Goal: Information Seeking & Learning: Compare options

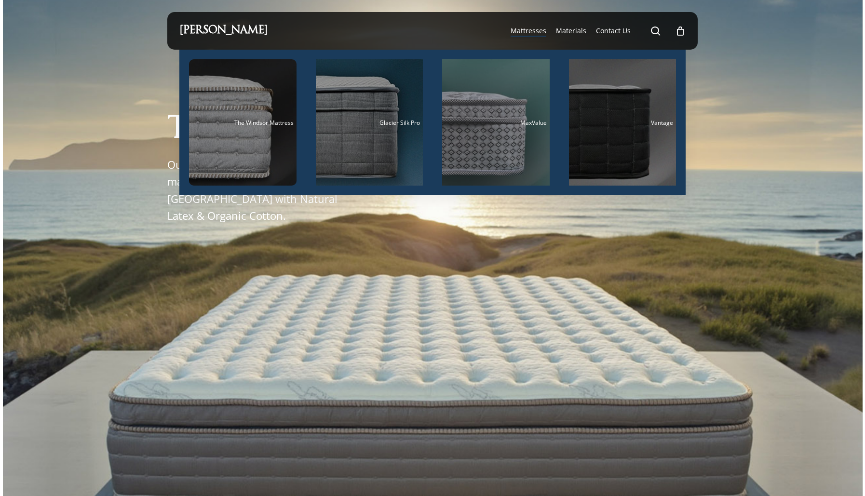
click at [543, 33] on span "Mattresses" at bounding box center [528, 30] width 36 height 9
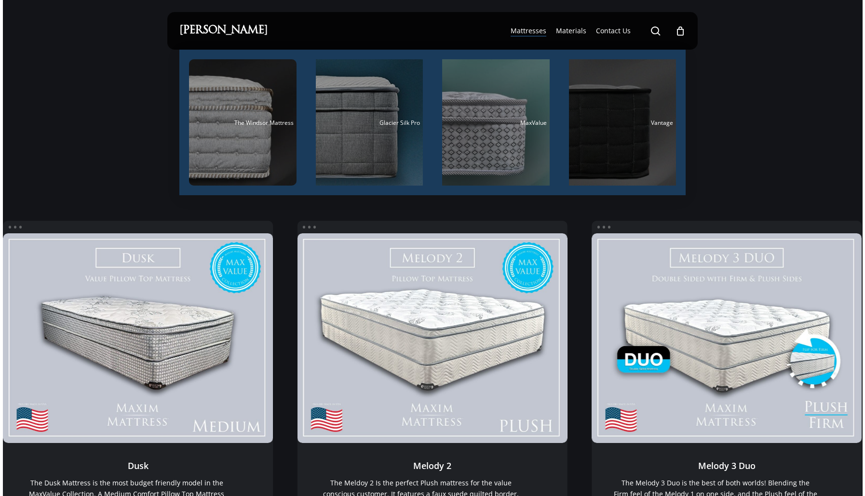
click at [611, 118] on div "Main Menu" at bounding box center [622, 122] width 107 height 126
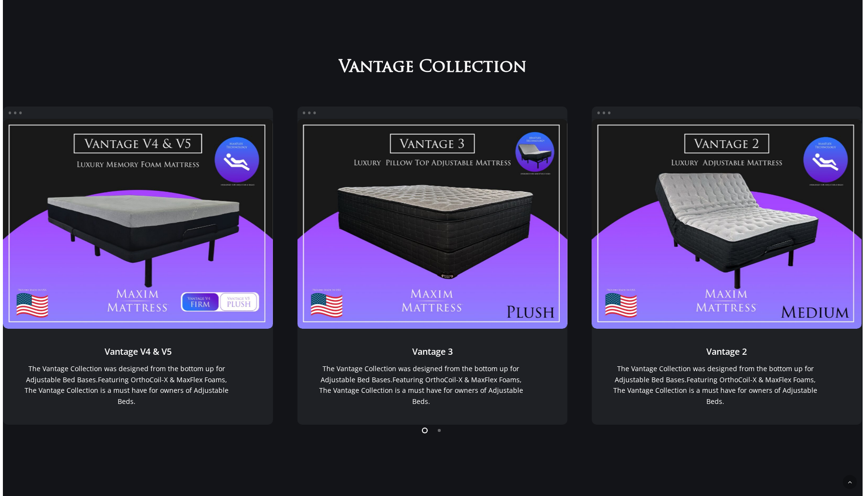
scroll to position [783, 0]
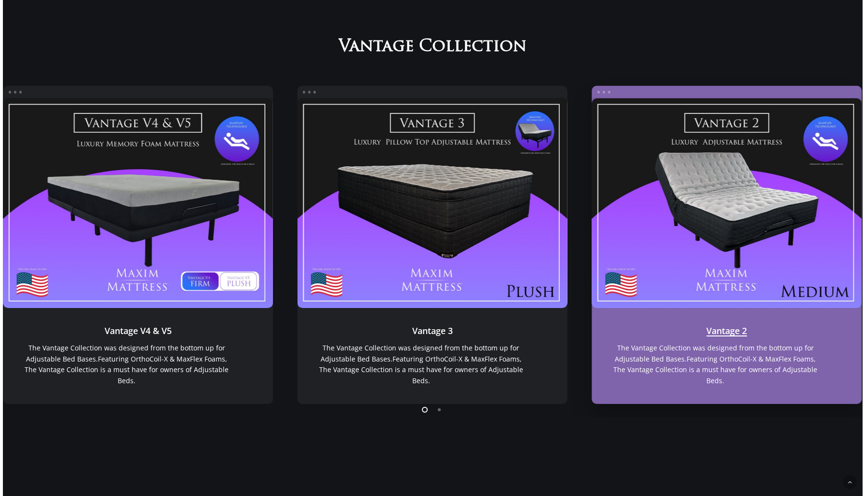
click at [762, 215] on link "Vantage 2" at bounding box center [726, 203] width 270 height 210
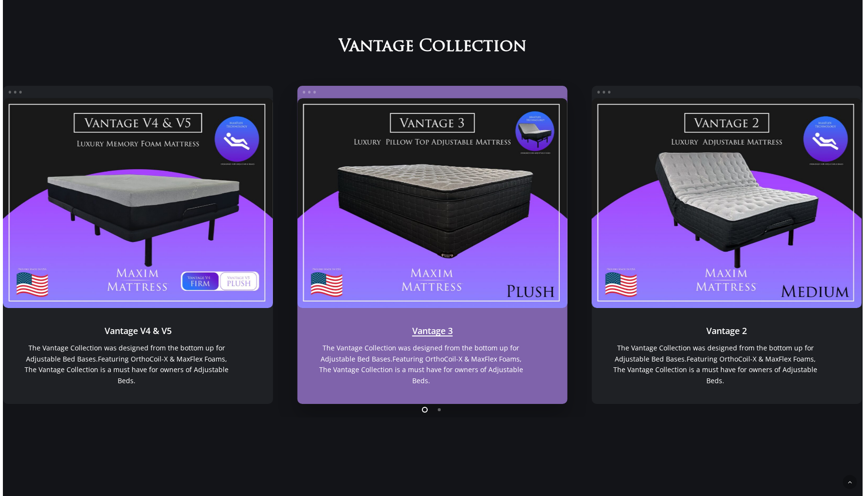
click at [374, 212] on link "Vantage 3" at bounding box center [432, 203] width 270 height 210
click at [482, 222] on link "Vantage 3" at bounding box center [432, 203] width 270 height 210
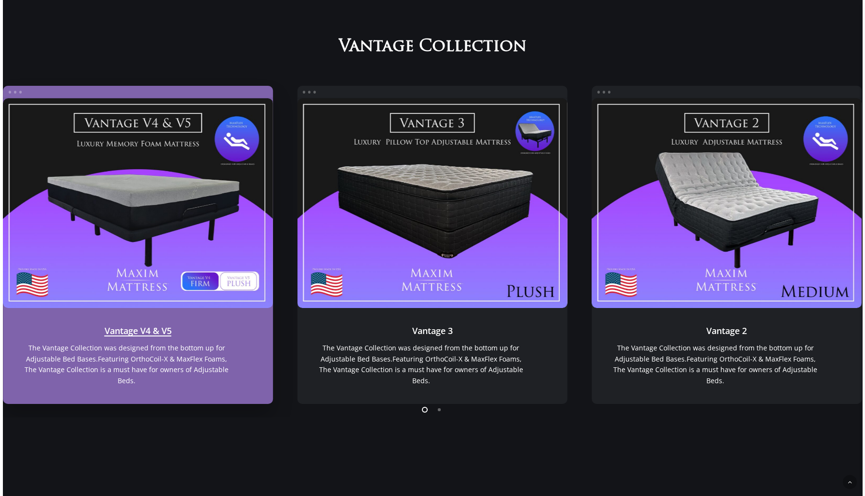
click at [178, 179] on link "Vantage V4 & V5" at bounding box center [138, 203] width 270 height 210
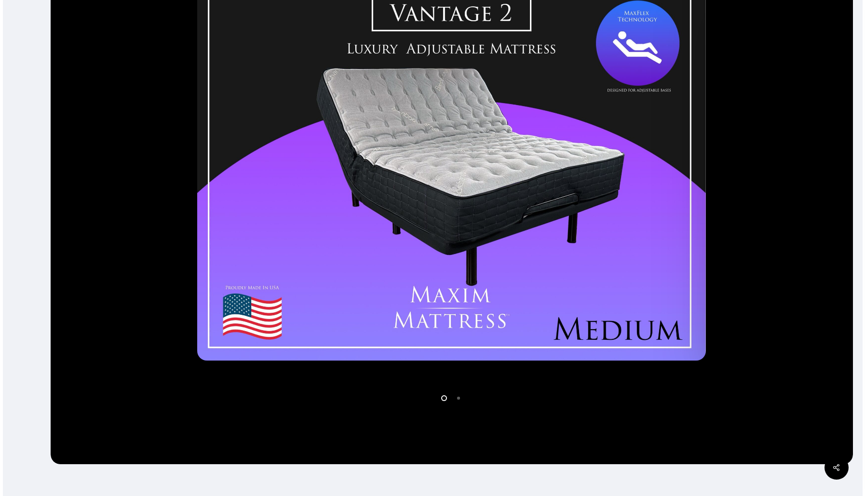
scroll to position [289, 0]
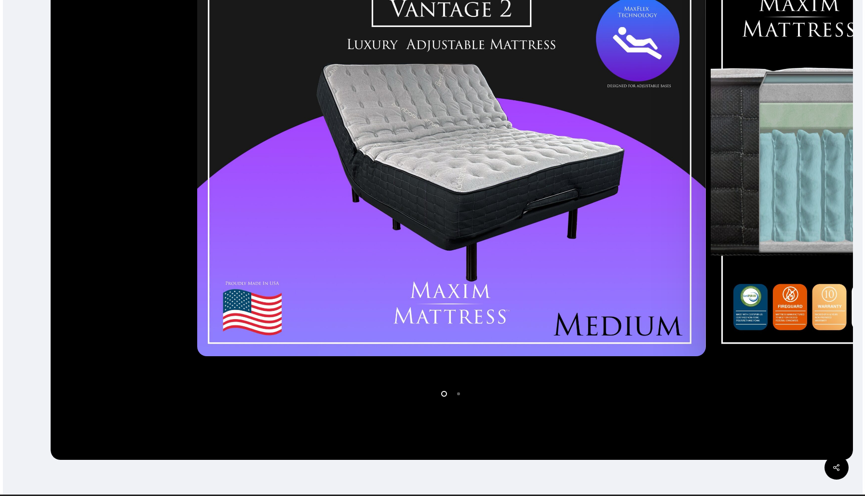
click at [457, 395] on li "Page dot 2" at bounding box center [459, 393] width 14 height 14
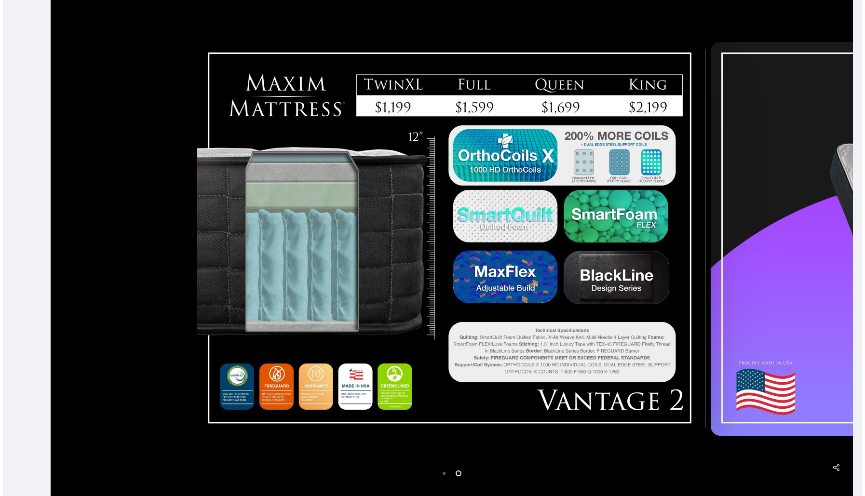
scroll to position [0, 0]
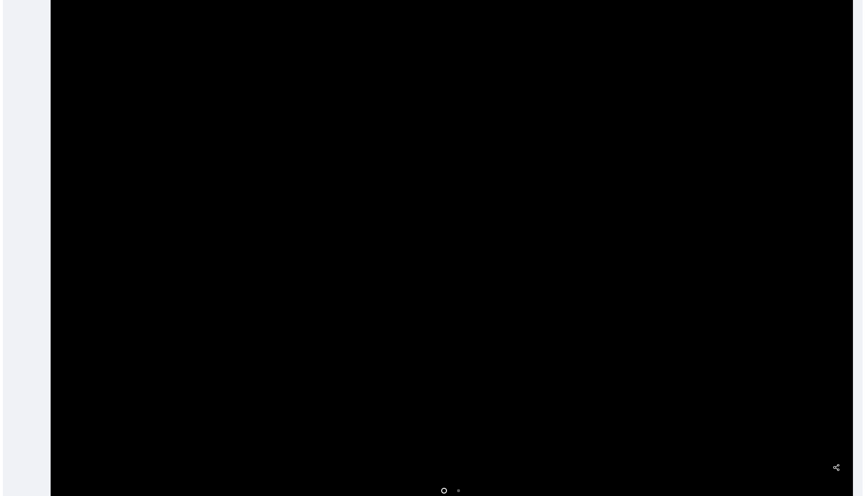
scroll to position [193, 0]
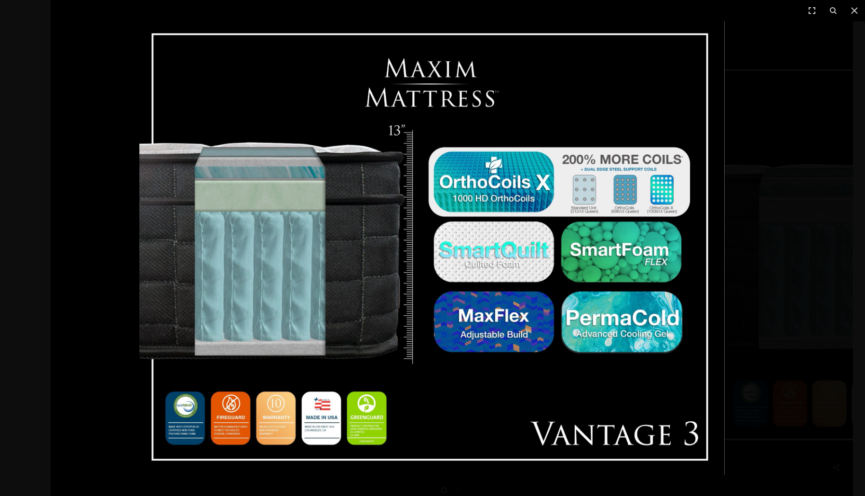
click at [21, 249] on div at bounding box center [432, 248] width 865 height 496
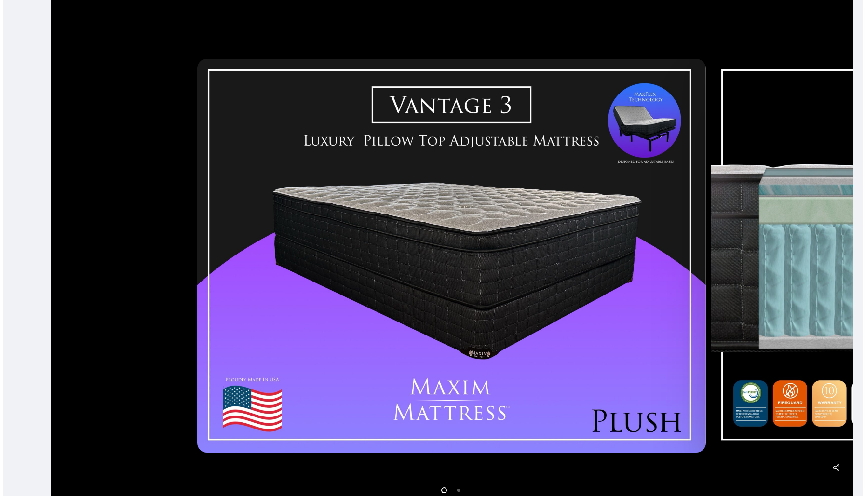
click at [457, 487] on li "Page dot 2" at bounding box center [459, 490] width 14 height 14
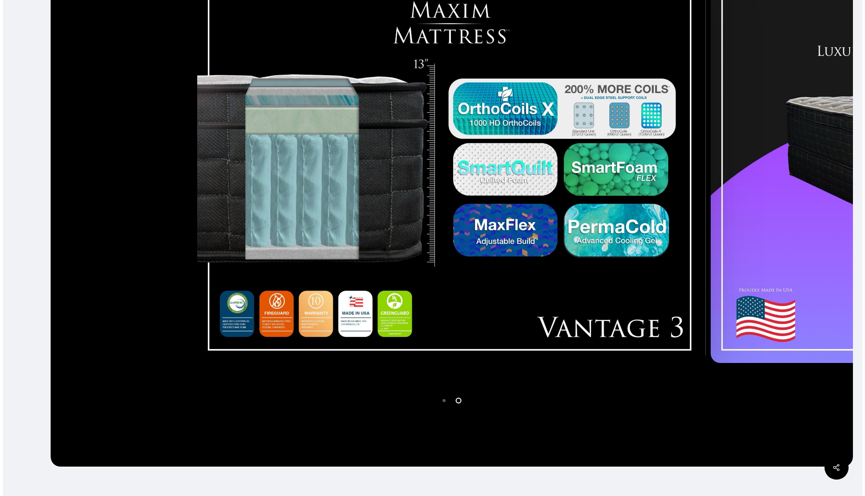
scroll to position [321, 0]
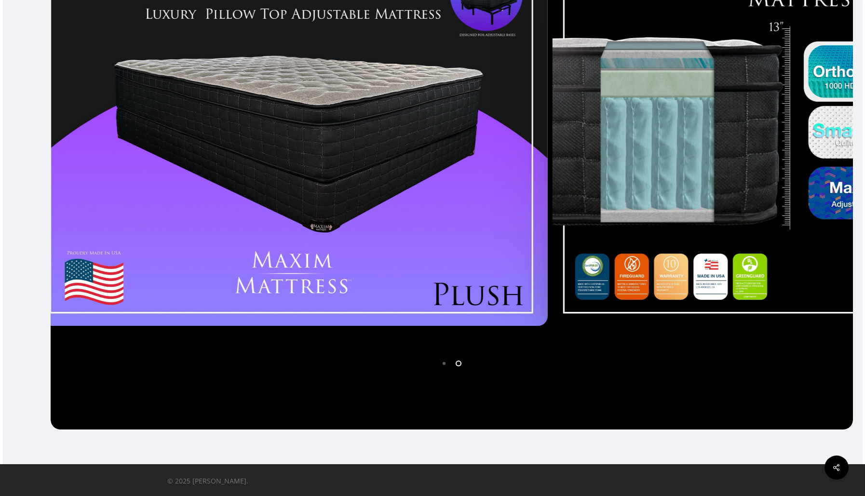
click at [117, 301] on div at bounding box center [293, 129] width 513 height 402
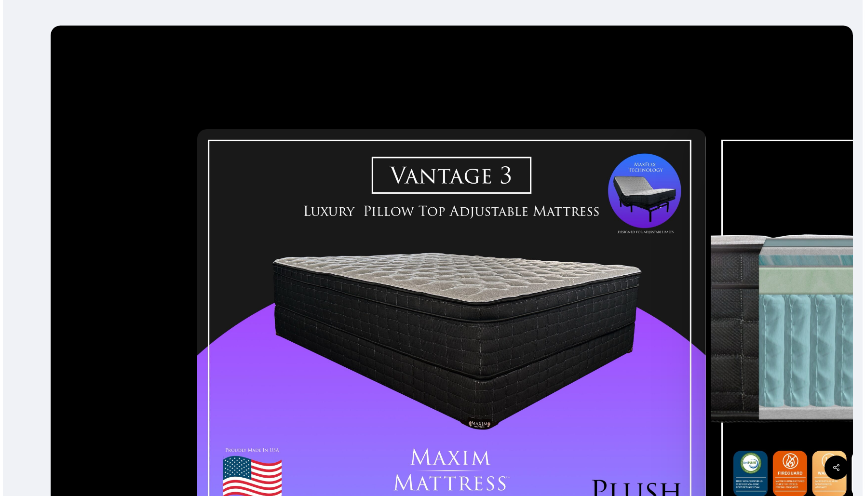
scroll to position [145, 0]
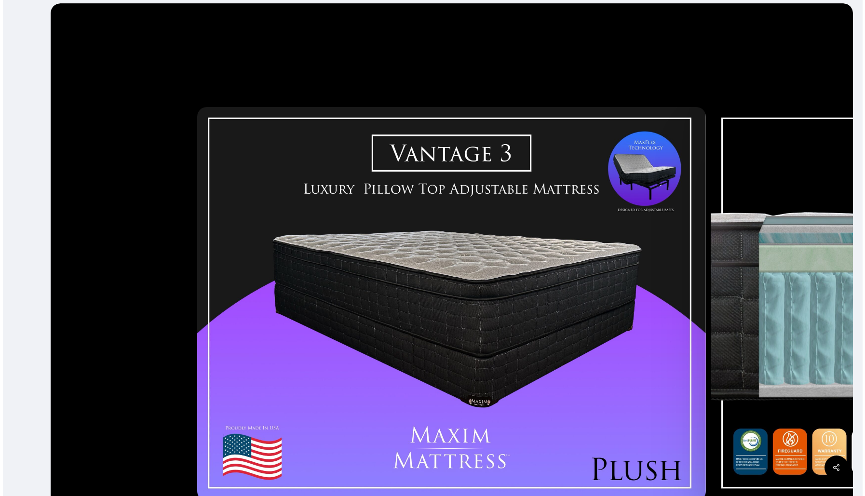
click at [537, 295] on img at bounding box center [451, 304] width 509 height 394
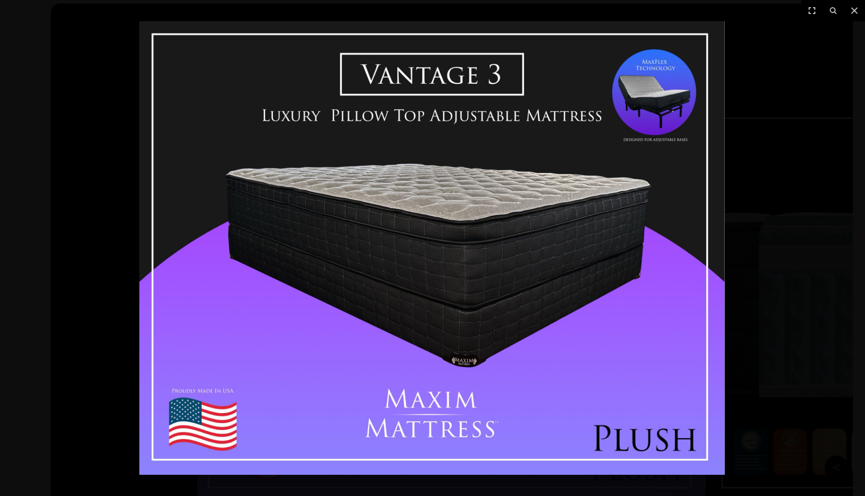
click at [64, 73] on div at bounding box center [432, 248] width 865 height 496
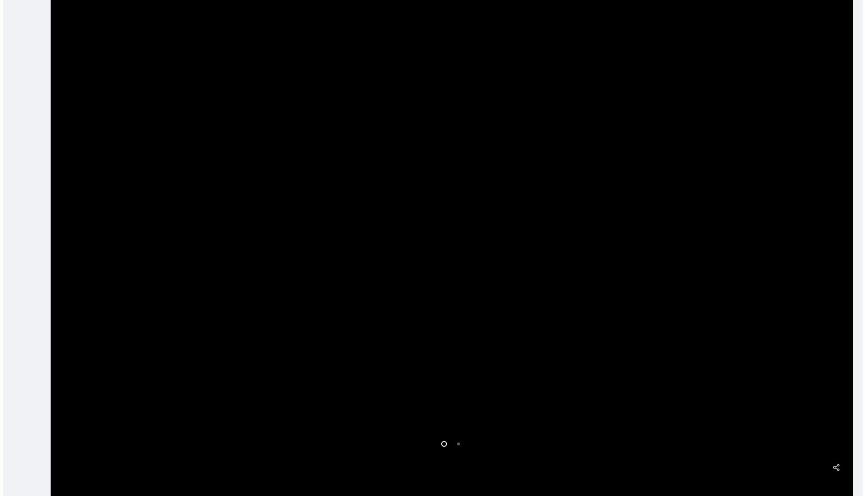
scroll to position [241, 0]
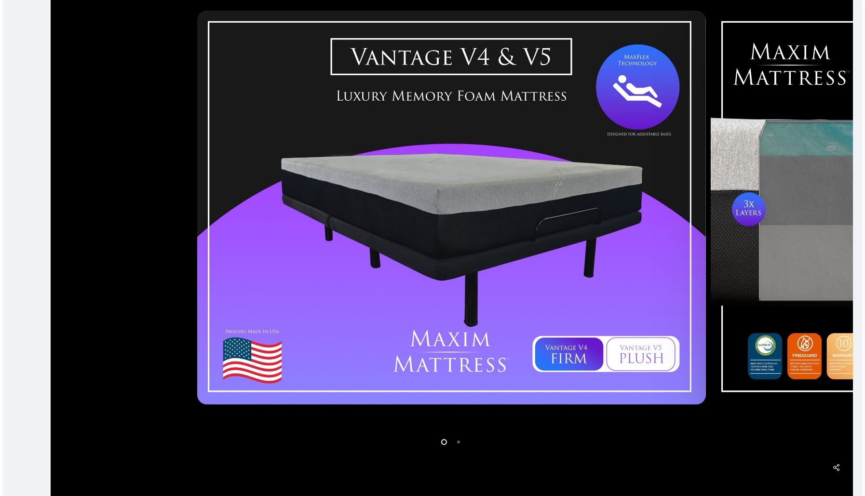
click at [455, 445] on li "Page dot 2" at bounding box center [459, 441] width 14 height 14
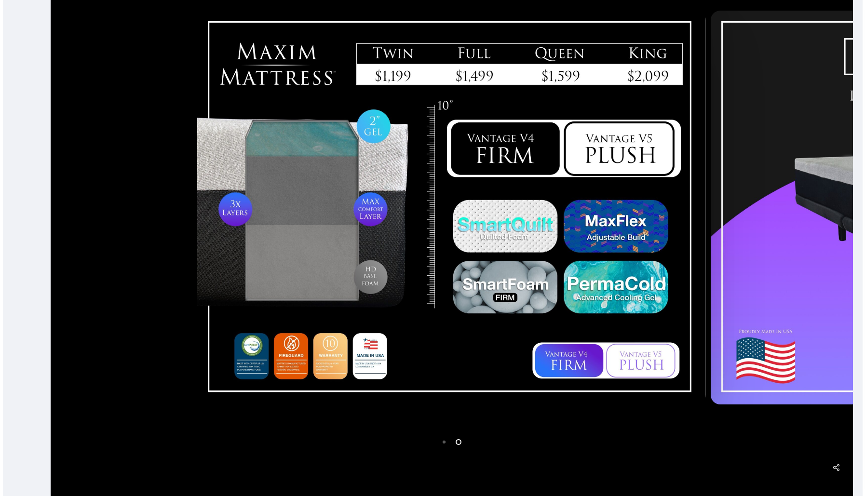
click at [34, 46] on div at bounding box center [432, 208] width 859 height 602
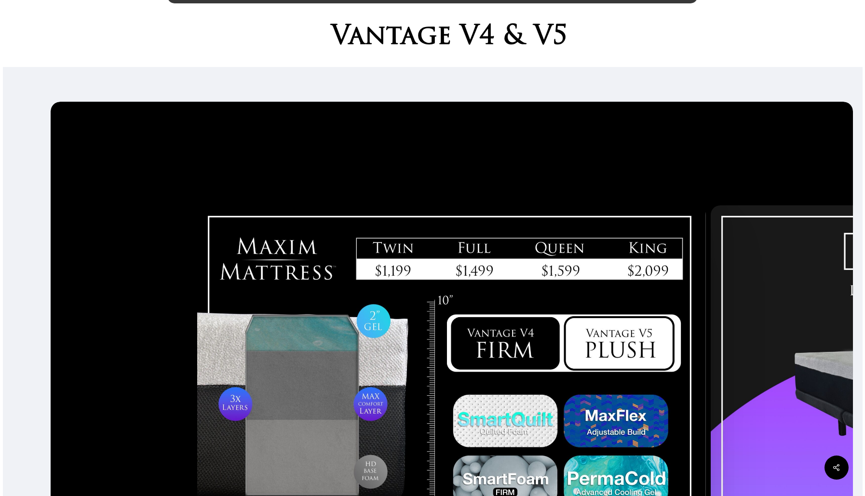
scroll to position [0, 0]
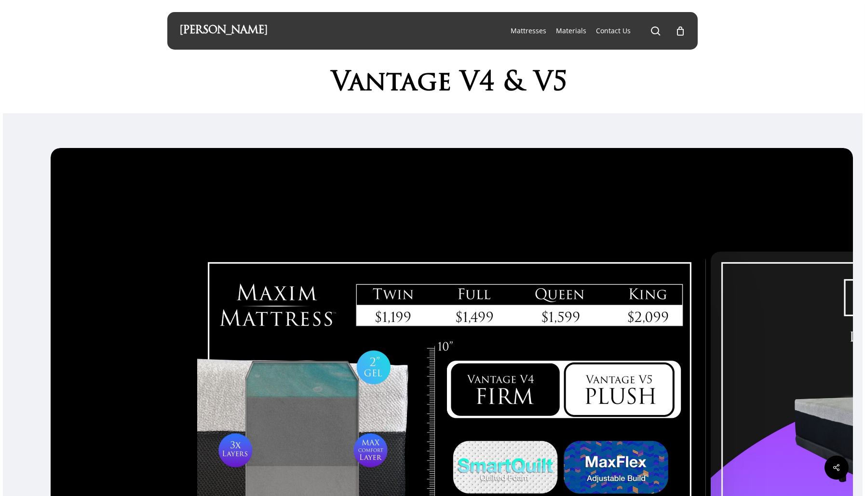
click at [76, 98] on div "Vantage V4 & V5" at bounding box center [432, 82] width 865 height 64
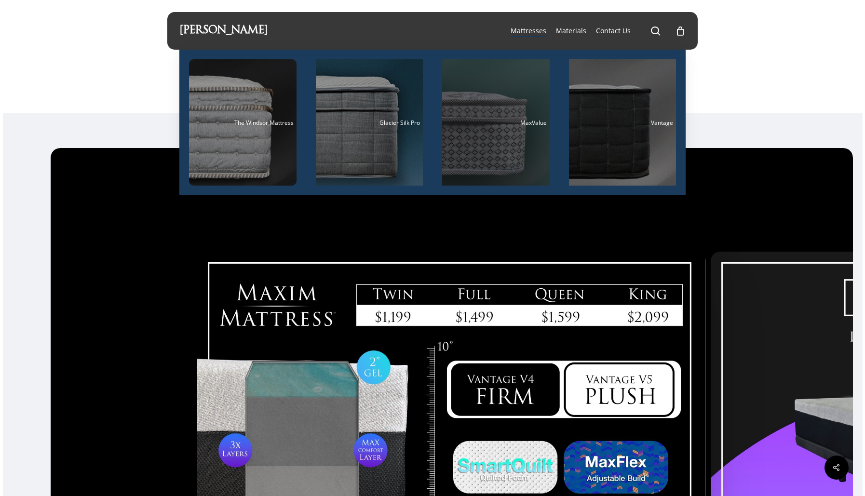
click at [496, 142] on div "Main Menu" at bounding box center [495, 122] width 107 height 126
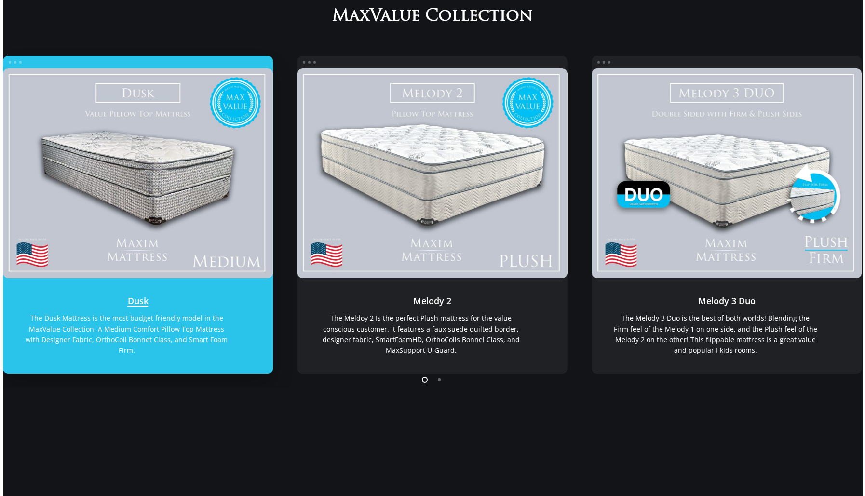
scroll to position [145, 0]
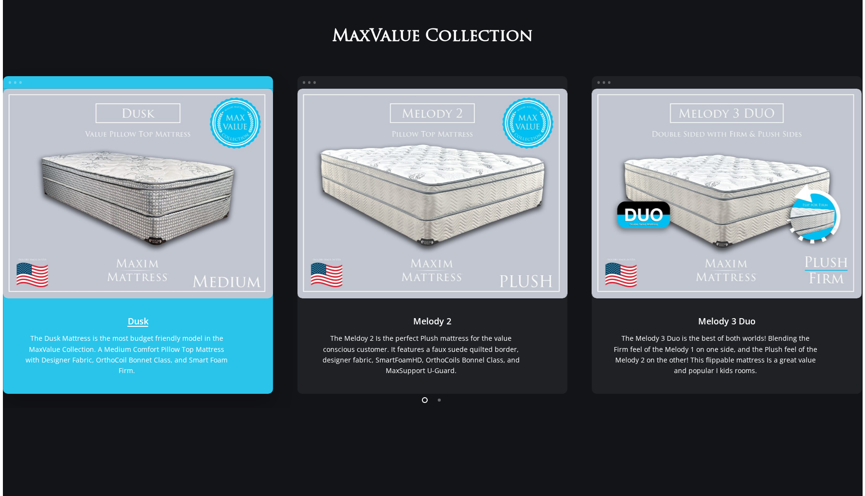
click at [135, 196] on link "Dusk" at bounding box center [138, 194] width 270 height 210
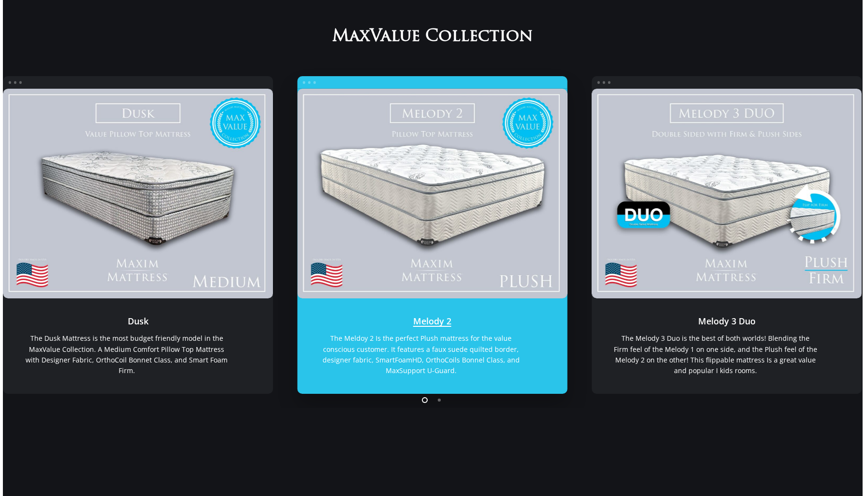
click at [447, 171] on link "Melody 2" at bounding box center [432, 194] width 270 height 210
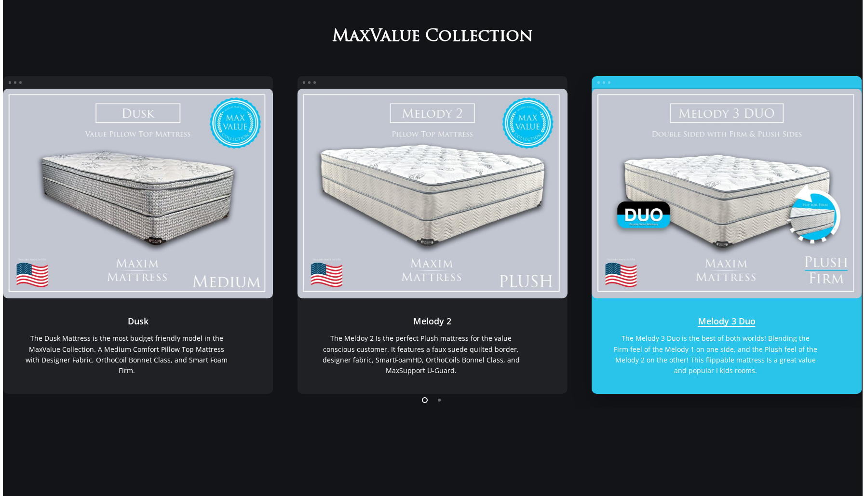
click at [721, 201] on link "Melody 3 Duo" at bounding box center [726, 194] width 270 height 210
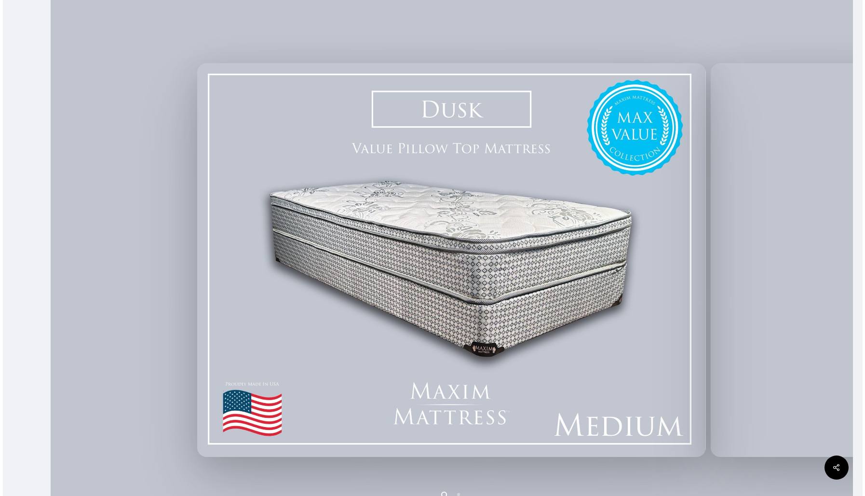
scroll to position [193, 0]
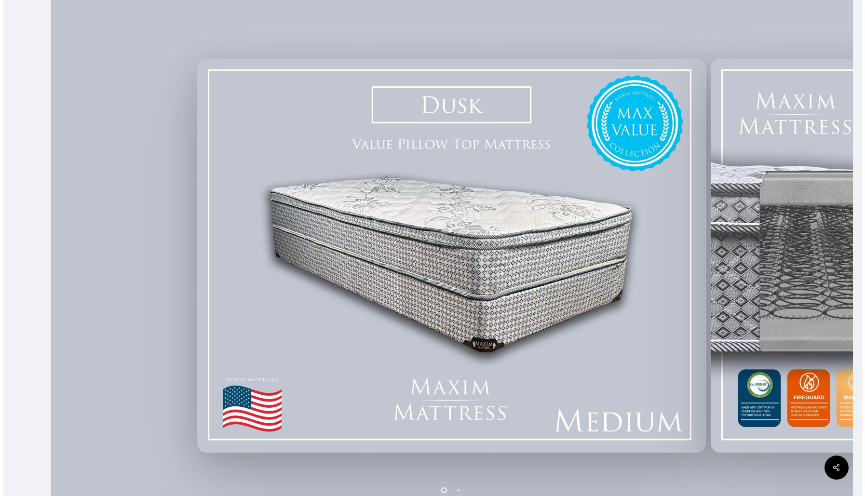
click at [456, 489] on li "Page dot 2" at bounding box center [459, 490] width 14 height 14
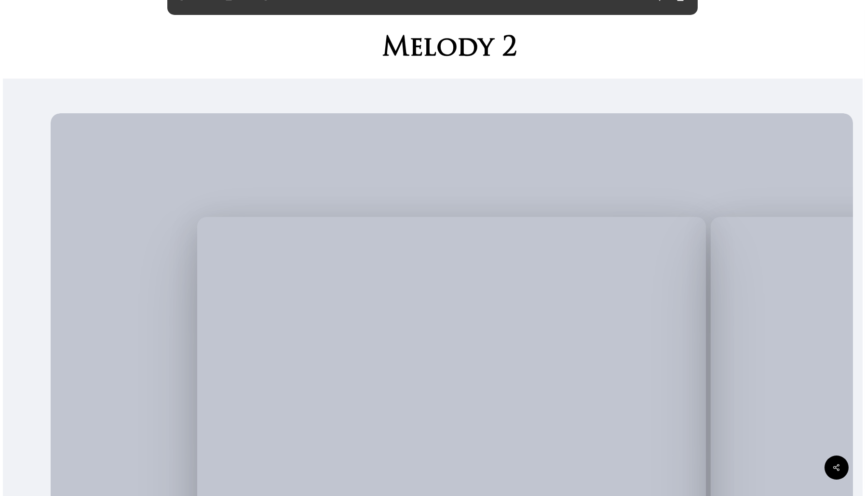
scroll to position [241, 0]
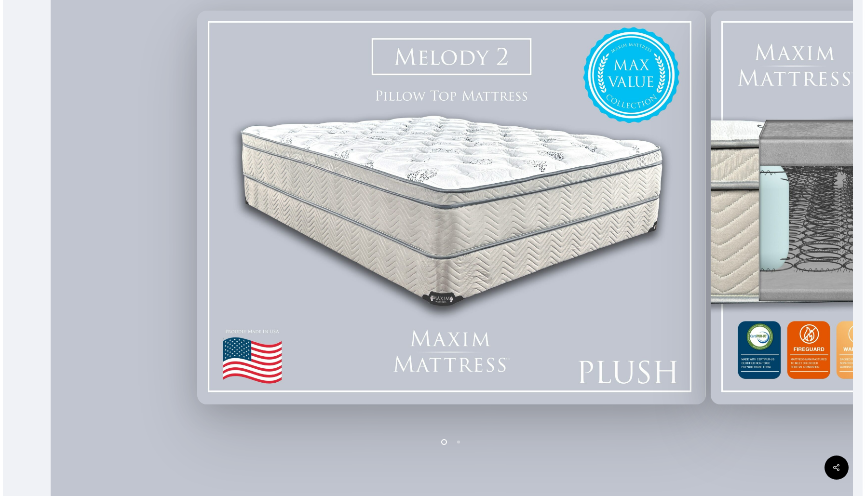
click at [459, 443] on li "Page dot 2" at bounding box center [459, 441] width 14 height 14
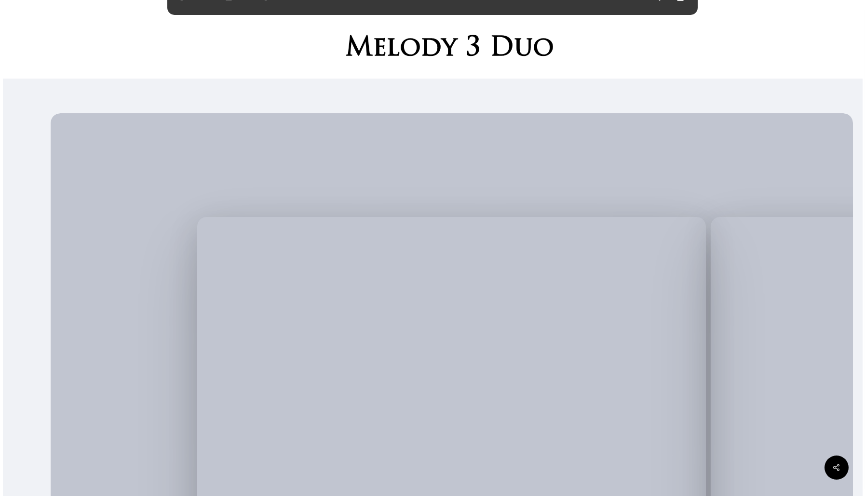
scroll to position [241, 0]
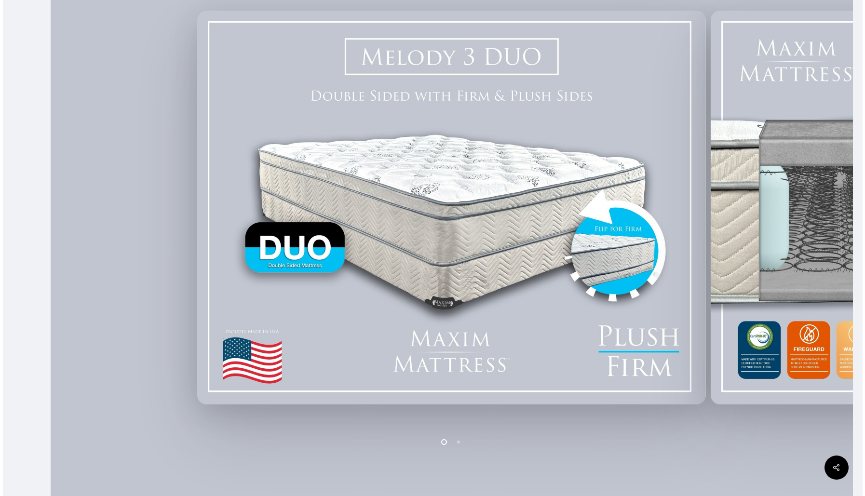
click at [458, 442] on li "Page dot 2" at bounding box center [459, 441] width 14 height 14
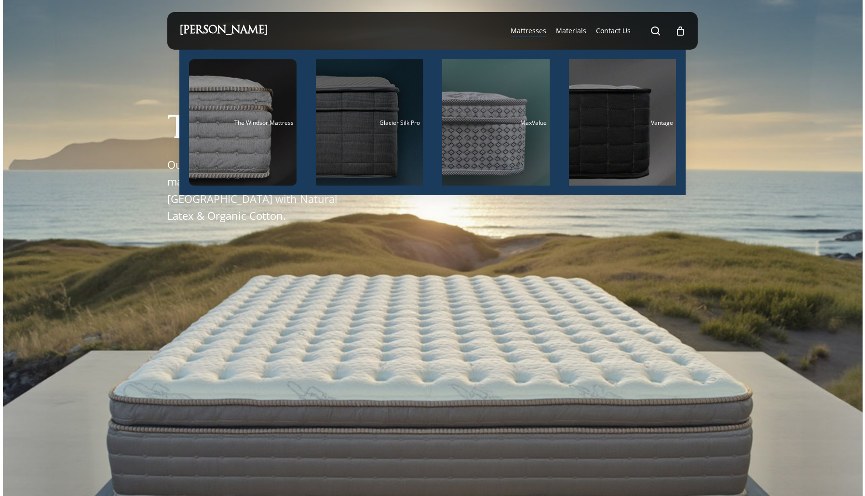
click at [363, 126] on div "Main Menu" at bounding box center [369, 122] width 107 height 126
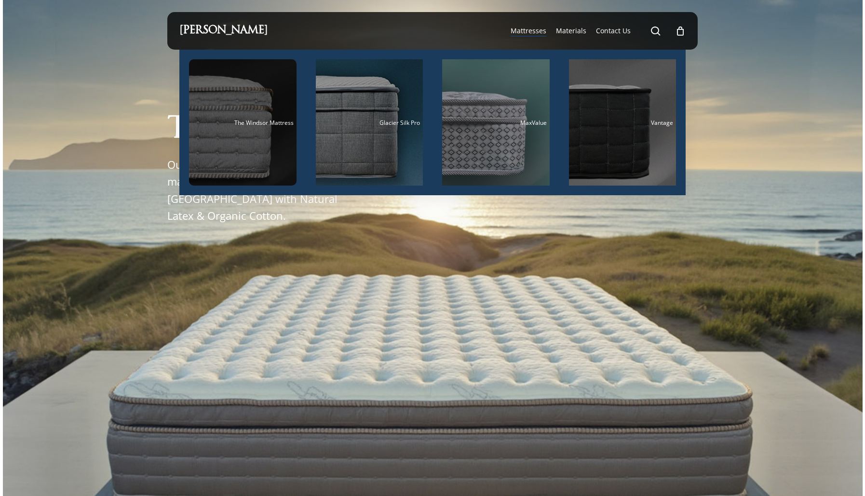
click at [210, 133] on div "Main Menu" at bounding box center [242, 122] width 107 height 126
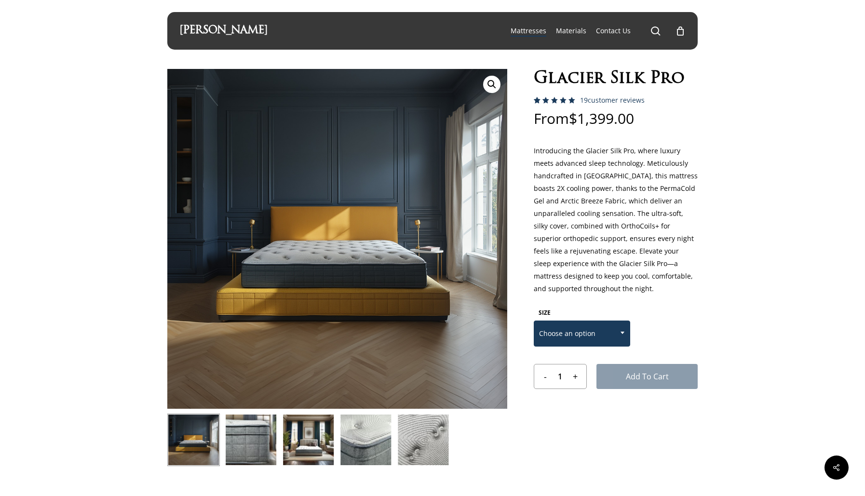
click at [586, 335] on span "Choose an option" at bounding box center [581, 333] width 95 height 20
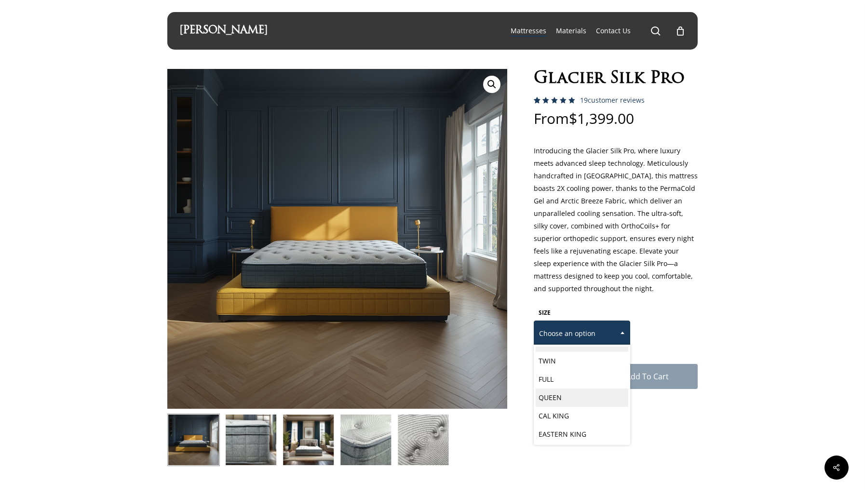
scroll to position [13, 0]
select select "CAL KING"
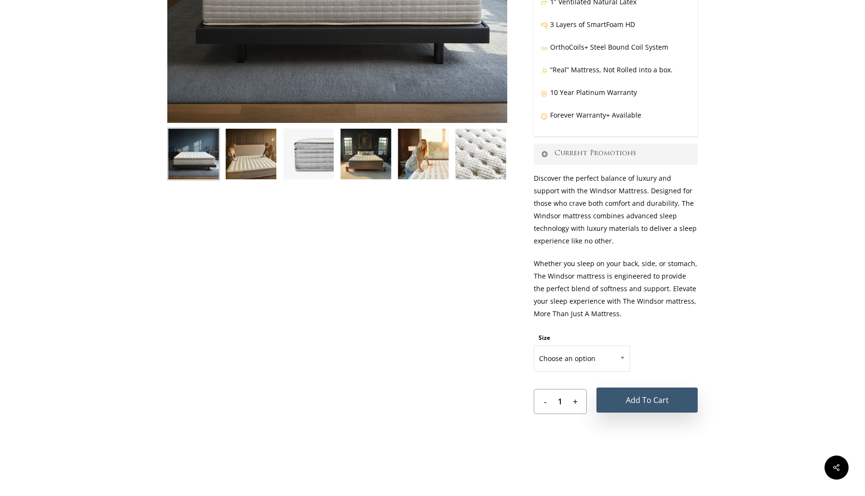
scroll to position [289, 0]
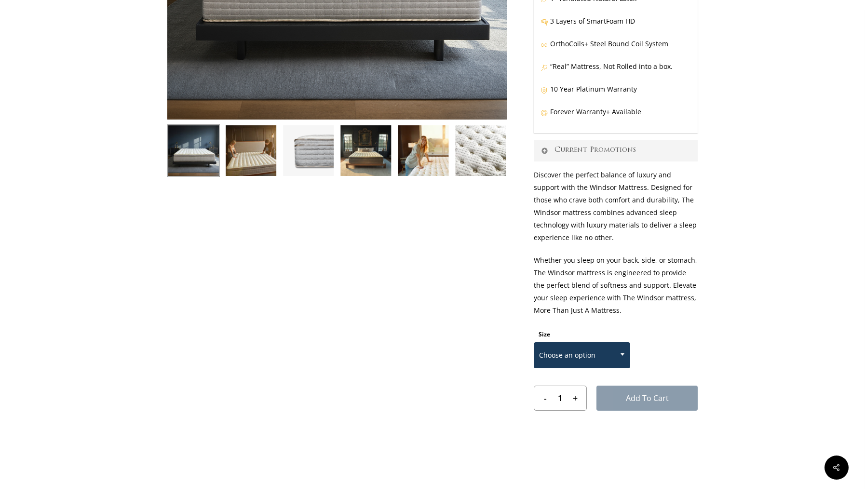
click at [600, 357] on span "Choose an option" at bounding box center [581, 355] width 95 height 20
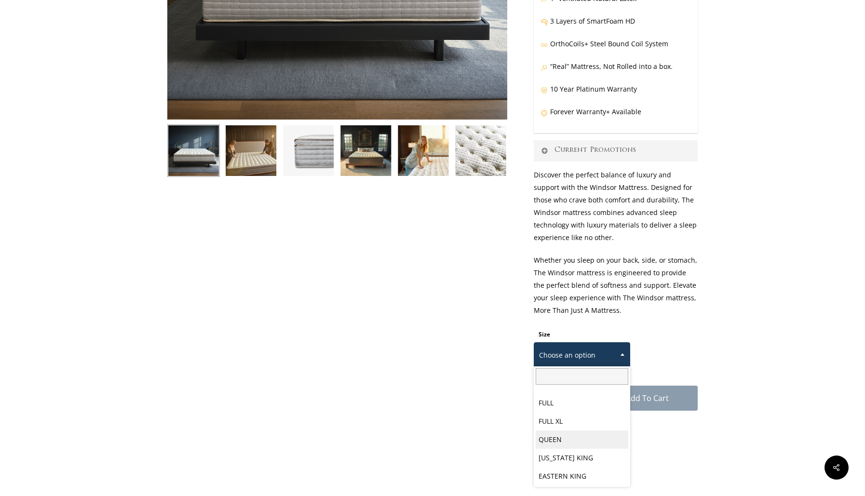
scroll to position [50, 0]
select select "CALIFORNIA KING"
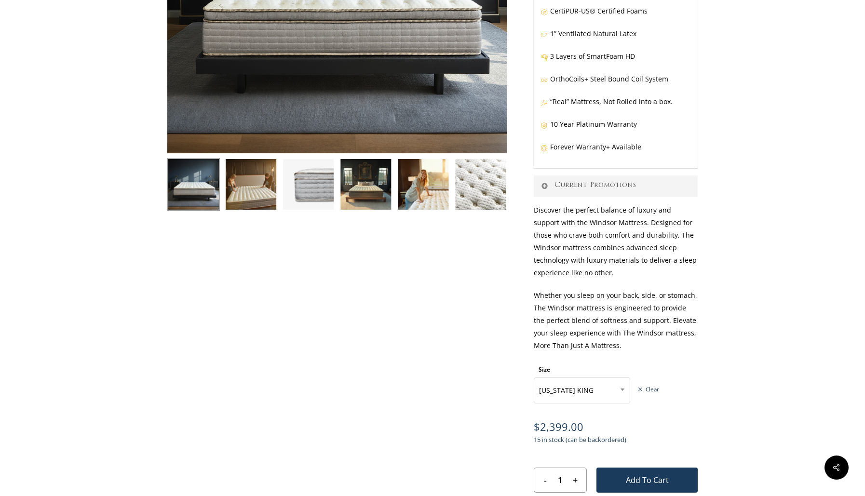
scroll to position [0, 0]
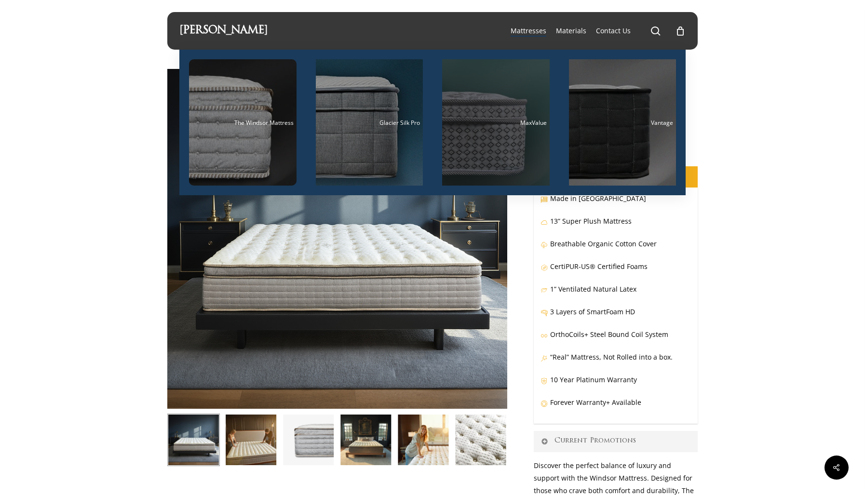
click at [518, 141] on div "Main Menu" at bounding box center [495, 122] width 107 height 126
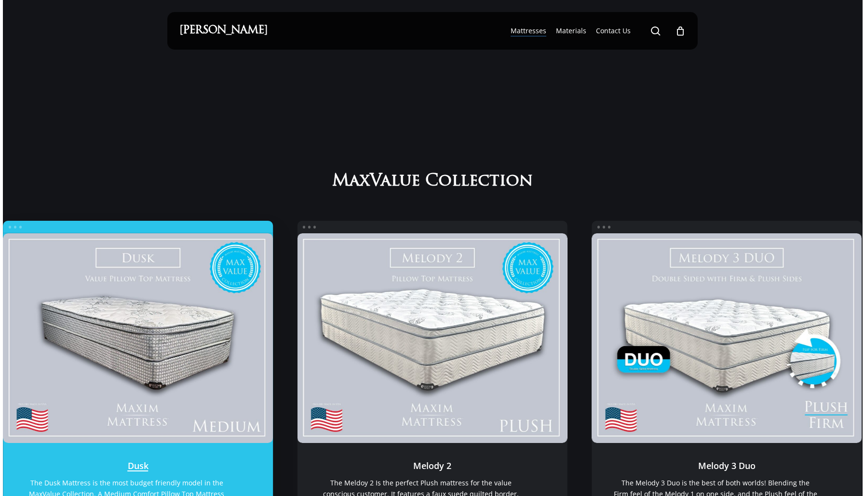
click at [197, 342] on link "Dusk" at bounding box center [138, 338] width 270 height 210
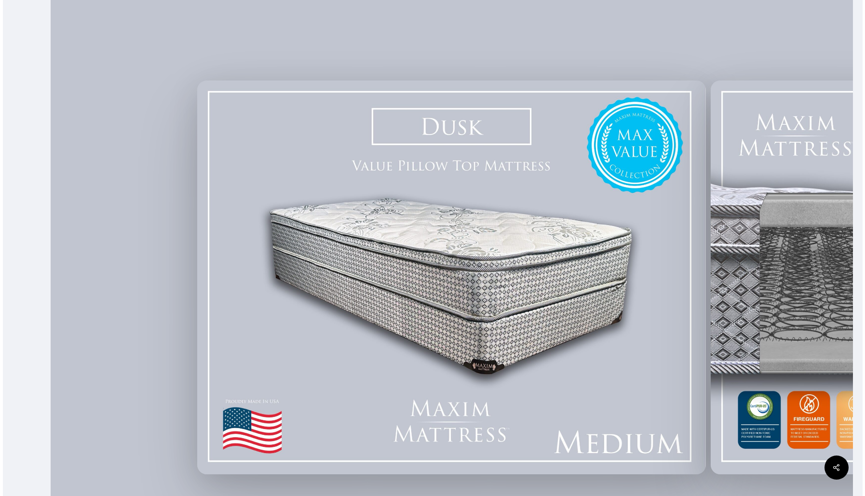
scroll to position [241, 0]
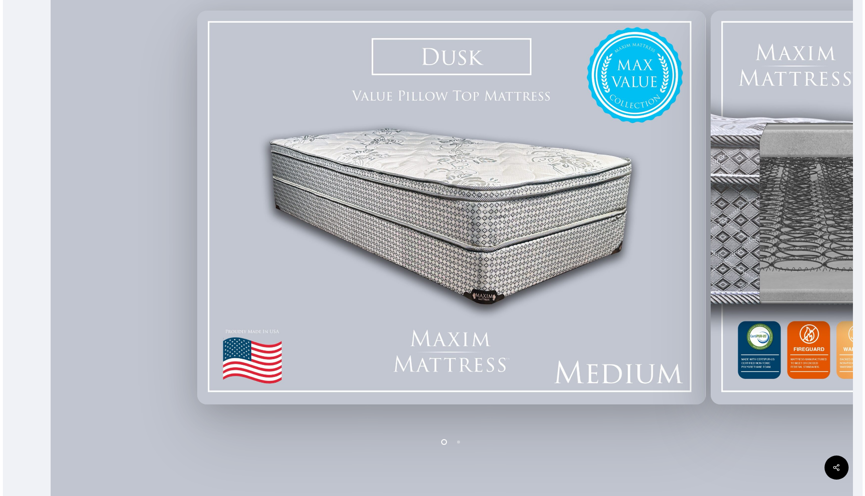
click at [459, 444] on li "Page dot 2" at bounding box center [459, 441] width 14 height 14
